Goal: Task Accomplishment & Management: Manage account settings

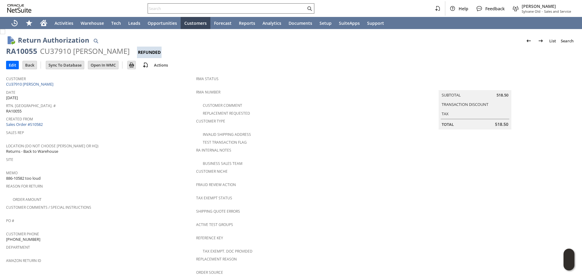
click at [262, 11] on input "text" at bounding box center [227, 8] width 158 height 7
paste input "SO11994"
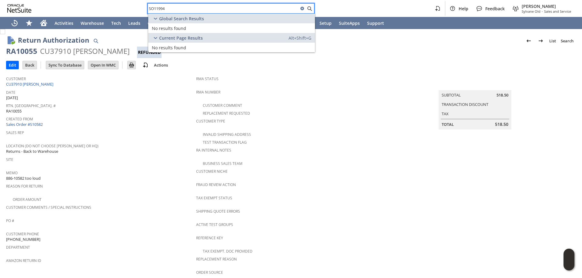
drag, startPoint x: 192, startPoint y: 8, endPoint x: 79, endPoint y: -4, distance: 113.6
click at [79, 0] on html "SO11994 Help Feedback Mark Neri Sylvane Old - Sales and Service Activities Ware…" at bounding box center [291, 139] width 582 height 278
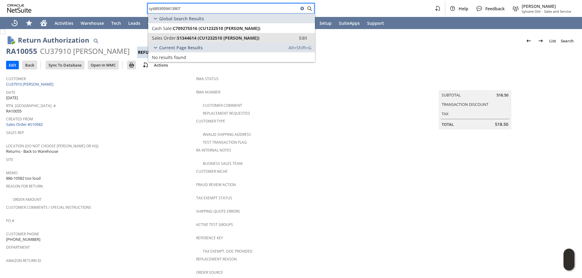
type input "sy6893959413907"
click at [241, 38] on span "S1344614 (CU1232510 Vanessa Moy)" at bounding box center [218, 38] width 82 height 6
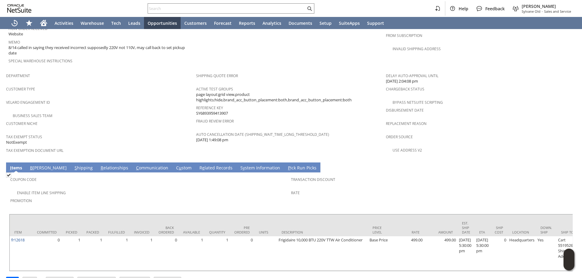
scroll to position [355, 0]
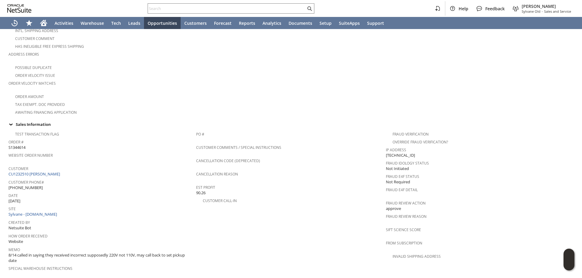
scroll to position [151, 0]
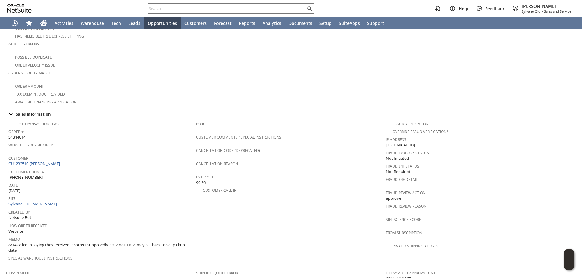
drag, startPoint x: 37, startPoint y: 171, endPoint x: 8, endPoint y: 171, distance: 28.2
click at [8, 171] on div "Customer Phone# (917) 232-5115" at bounding box center [100, 174] width 184 height 13
copy span "[PHONE_NUMBER]"
click at [43, 161] on link "CU1232510 [PERSON_NAME]" at bounding box center [34, 163] width 53 height 5
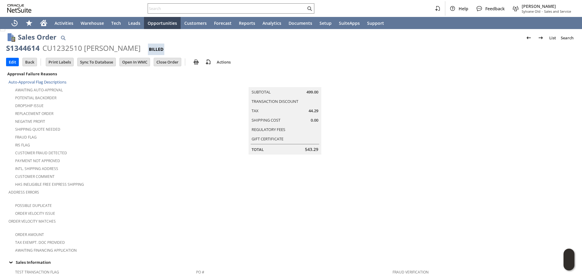
scroll to position [0, 0]
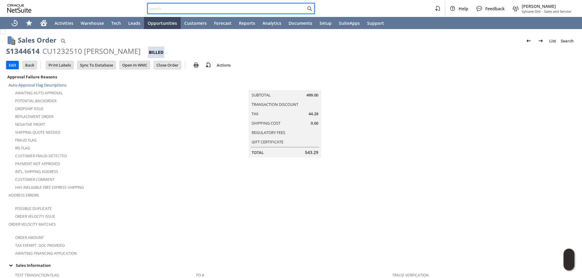
click at [237, 7] on input "text" at bounding box center [227, 8] width 158 height 7
paste input "2159345063"
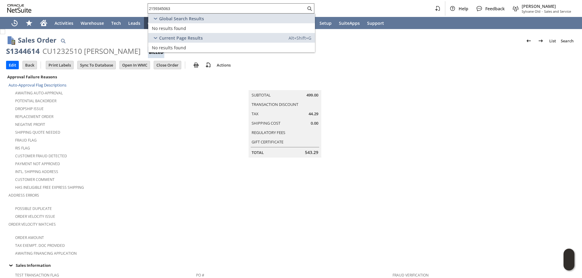
drag, startPoint x: 223, startPoint y: 4, endPoint x: 178, endPoint y: 5, distance: 45.2
click at [178, 5] on div "2159345063" at bounding box center [231, 8] width 167 height 10
drag, startPoint x: 177, startPoint y: 8, endPoint x: 85, endPoint y: 4, distance: 92.5
click at [81, 4] on div "2159345063 Help Feedback Mark Neri Sylvane Old - Sales and Service" at bounding box center [291, 8] width 582 height 17
paste input "01863823"
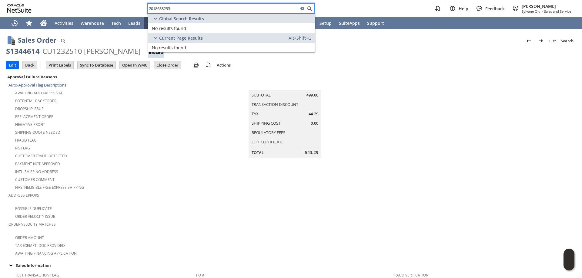
drag, startPoint x: 131, startPoint y: 5, endPoint x: 56, endPoint y: 2, distance: 74.6
click at [66, 1] on div "2018638233 Help Feedback Mark Neri Sylvane Old - Sales and Service" at bounding box center [291, 8] width 582 height 17
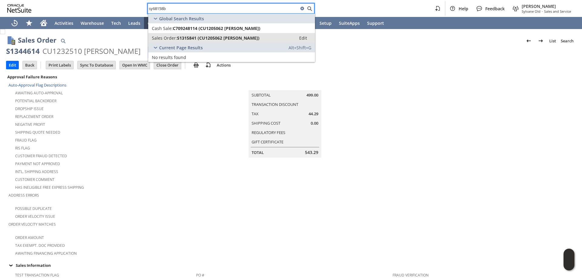
type input "sy68158b"
click at [246, 40] on span "S1315841 (CU1205062 joseph p fontana)" at bounding box center [218, 38] width 82 height 6
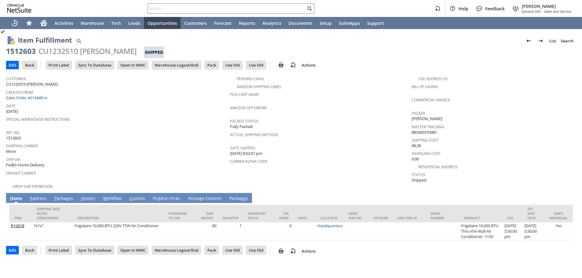
click at [43, 196] on link "A ddress" at bounding box center [38, 199] width 20 height 7
click at [42, 196] on link "A ddress" at bounding box center [38, 199] width 20 height 7
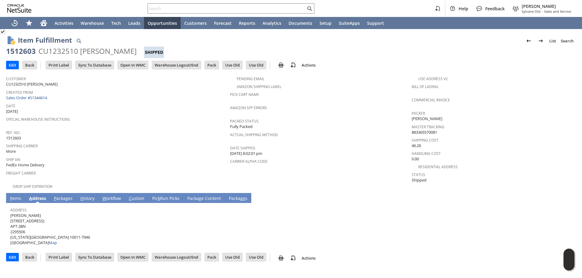
click at [360, 165] on div "Carrier Alpha Code" at bounding box center [319, 163] width 178 height 13
drag, startPoint x: 27, startPoint y: 213, endPoint x: 11, endPoint y: 213, distance: 16.1
click at [11, 213] on span "James Deakin 13 W 13TH ST APT 2BN 2295506 NEW YORK NY 10011-7946 United States …" at bounding box center [50, 229] width 80 height 33
copy span "James Deakin"
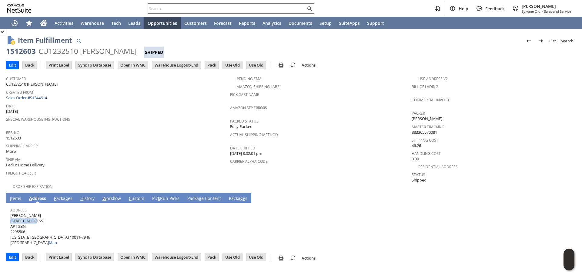
drag, startPoint x: 35, startPoint y: 217, endPoint x: 11, endPoint y: 217, distance: 24.5
click at [11, 217] on span "James Deakin 13 W 13TH ST APT 2BN 2295506 NEW YORK NY 10011-7946 United States …" at bounding box center [50, 229] width 80 height 33
copy span "13 W 13TH ST"
drag, startPoint x: 26, startPoint y: 222, endPoint x: 11, endPoint y: 222, distance: 15.8
click at [11, 222] on span "James Deakin 13 W 13TH ST APT 2BN 2295506 NEW YORK NY 10011-7946 United States …" at bounding box center [50, 229] width 80 height 33
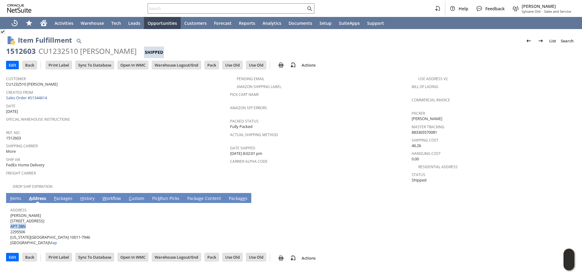
copy span "APT 2BN"
drag, startPoint x: 37, startPoint y: 233, endPoint x: 164, endPoint y: 162, distance: 145.6
click at [49, 232] on span "James Deakin 13 W 13TH ST APT 2BN 2295506 NEW YORK NY 10011-7946 United States …" at bounding box center [50, 229] width 80 height 33
copy span "10011"
drag, startPoint x: 30, startPoint y: 232, endPoint x: 11, endPoint y: 234, distance: 18.8
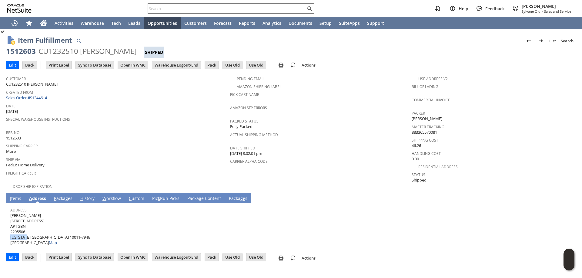
click at [11, 234] on span "James Deakin 13 W 13TH ST APT 2BN 2295506 NEW YORK NY 10011-7946 United States …" at bounding box center [50, 229] width 80 height 33
copy span "NEW YORK"
click at [17, 196] on link "I tems" at bounding box center [15, 199] width 14 height 7
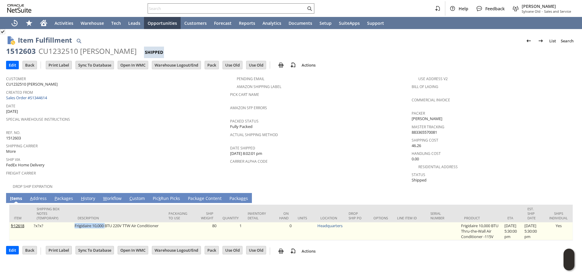
drag, startPoint x: 70, startPoint y: 222, endPoint x: 105, endPoint y: 221, distance: 34.3
click at [105, 223] on tr "fr12618 ?x?x? Frigidaire 10,000 BTU 220V TTW Air Conditioner 80 1 0 Headquarter…" at bounding box center [290, 232] width 563 height 18
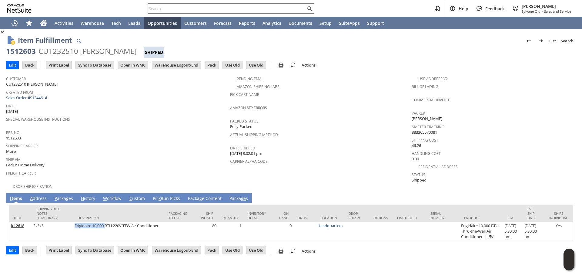
copy tr "Frigidaire 10,000"
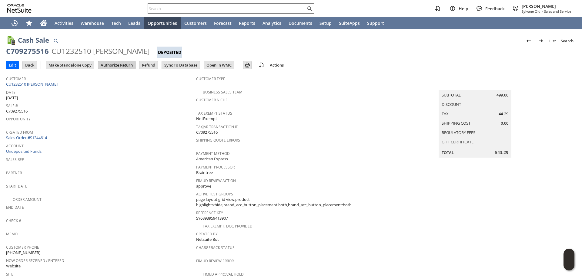
click at [115, 66] on input "Authorize Return" at bounding box center [116, 65] width 37 height 8
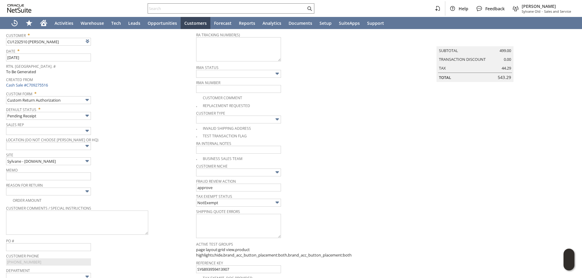
scroll to position [28, 0]
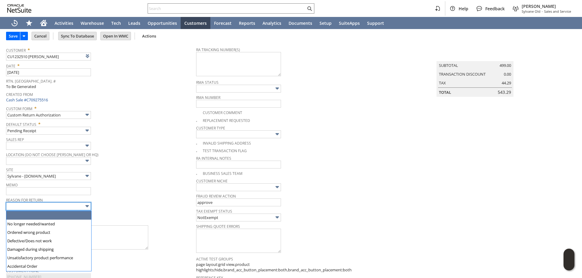
click at [59, 209] on input "text" at bounding box center [48, 207] width 85 height 8
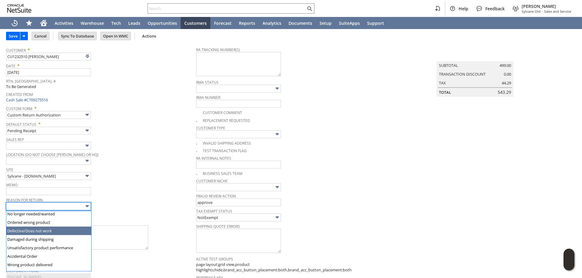
scroll to position [30, 0]
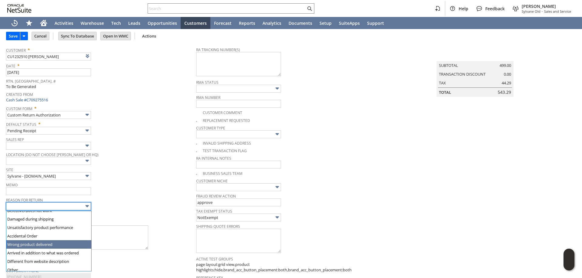
type input "Wrong product delivered"
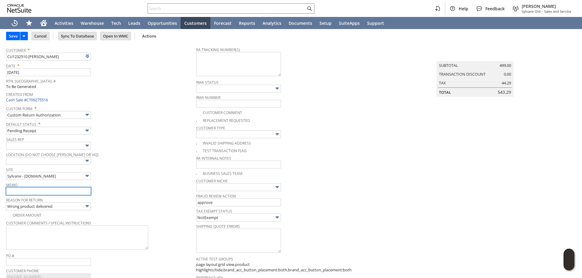
click at [51, 195] on input "text" at bounding box center [48, 192] width 85 height 8
type input "Refund once received - received a 110v unit supposedly 220v"
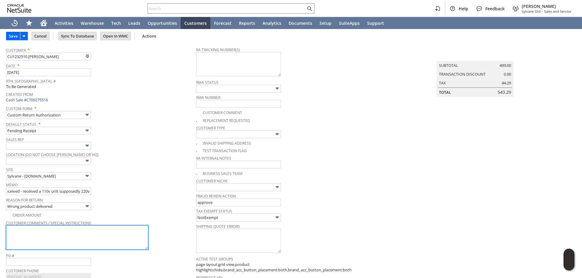
click at [80, 239] on textarea at bounding box center [77, 238] width 142 height 24
type textarea "c"
drag, startPoint x: 80, startPoint y: 231, endPoint x: 43, endPoint y: 231, distance: 37.3
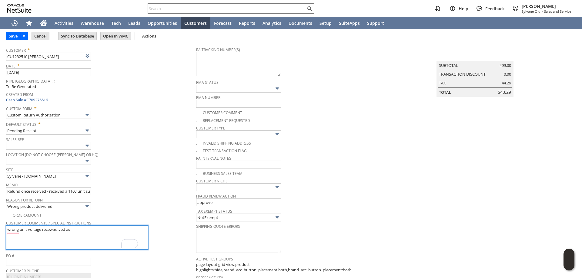
click at [43, 231] on textarea "wrong unit voltage recewas ived as" at bounding box center [77, 238] width 142 height 24
drag, startPoint x: 47, startPoint y: 231, endPoint x: 125, endPoint y: 234, distance: 77.9
click at [128, 233] on textarea "wrong unit voltage. cx admit they had to use the AC for a while" at bounding box center [77, 238] width 142 height 24
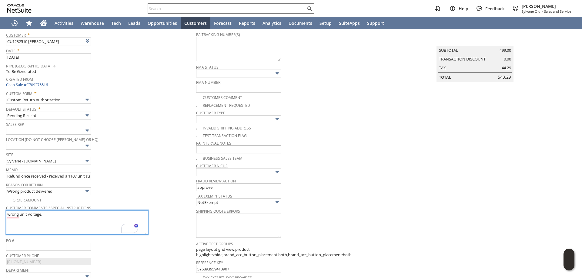
scroll to position [8, 0]
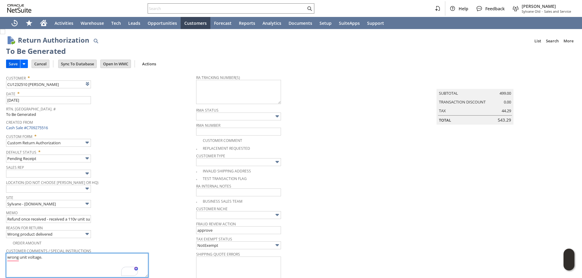
type textarea "wrong unit voltage."
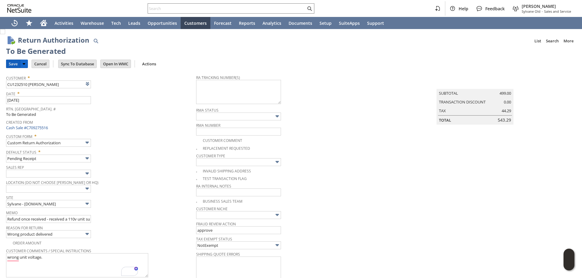
click at [15, 61] on input "Save" at bounding box center [13, 64] width 14 height 8
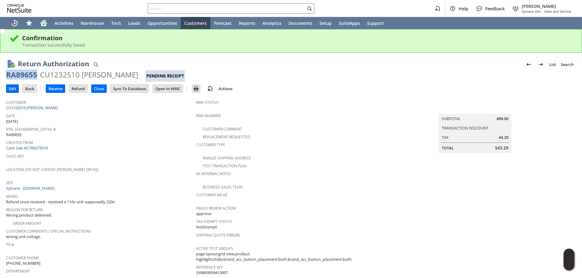
drag, startPoint x: 35, startPoint y: 75, endPoint x: 8, endPoint y: 76, distance: 27.3
click at [8, 76] on div "RA89655" at bounding box center [21, 75] width 31 height 10
copy div "RA89655"
drag, startPoint x: 124, startPoint y: 74, endPoint x: 7, endPoint y: 78, distance: 117.6
click at [7, 78] on div "RA89655 CU1232510 [PERSON_NAME] Pending Receipt" at bounding box center [290, 76] width 569 height 12
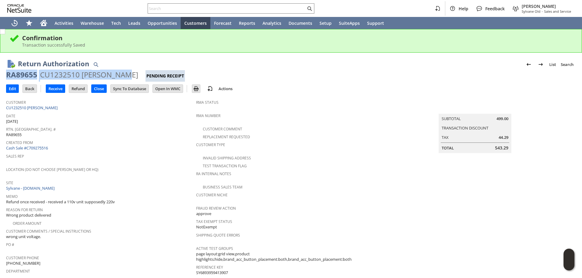
copy div "RA89655 CU1232510 [PERSON_NAME]"
click at [18, 87] on input "Edit" at bounding box center [12, 89] width 12 height 8
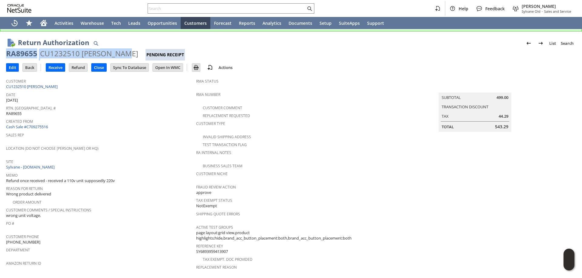
scroll to position [121, 0]
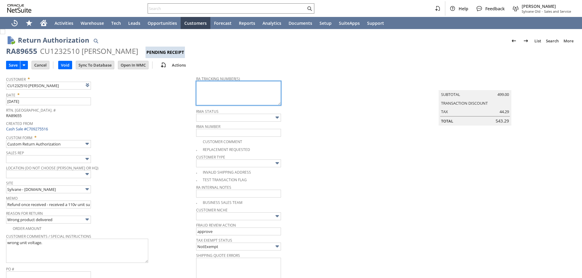
click at [236, 91] on textarea at bounding box center [238, 93] width 85 height 24
paste textarea "791953237108"
type textarea "791953237108 - e"
type input "Add"
type input "Copy Previous"
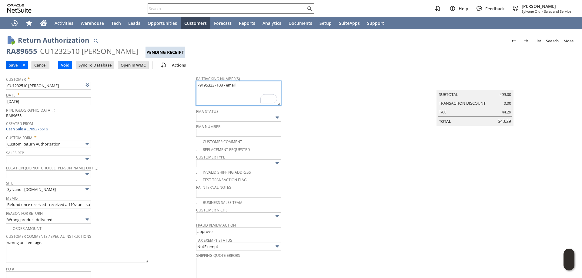
type textarea "791953237108 - email"
click at [11, 65] on input "Save" at bounding box center [13, 65] width 14 height 8
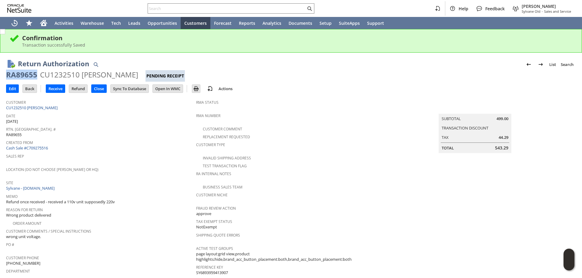
drag, startPoint x: 35, startPoint y: 72, endPoint x: 6, endPoint y: 74, distance: 29.4
click at [6, 74] on div "RA89655" at bounding box center [21, 75] width 31 height 10
copy div "RA89655"
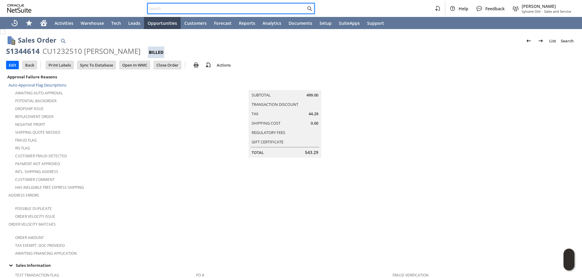
click at [167, 6] on input "text" at bounding box center [227, 8] width 158 height 7
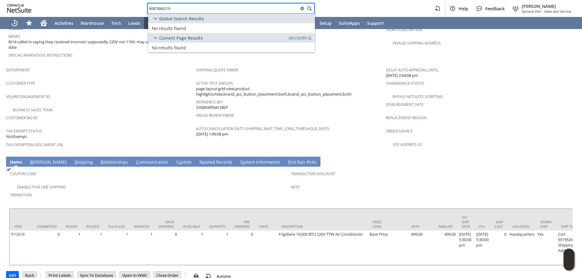
drag, startPoint x: 210, startPoint y: 10, endPoint x: 102, endPoint y: 4, distance: 108.0
click at [102, 4] on div "9087884219 Help Feedback [PERSON_NAME] Old - Sales and Service" at bounding box center [291, 8] width 582 height 17
paste input "5095990387"
type input "5095990387"
